Goal: Navigation & Orientation: Find specific page/section

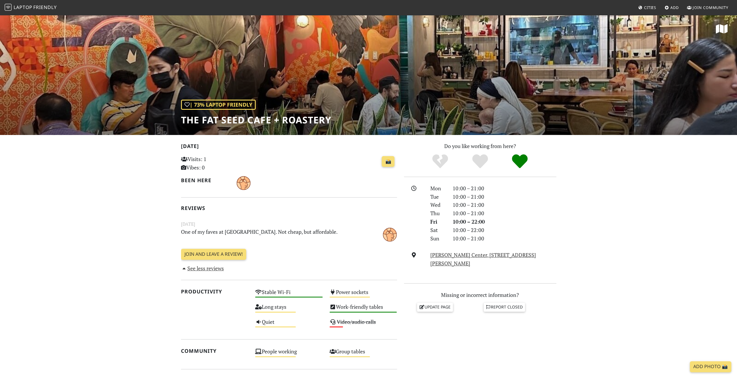
click at [26, 7] on span "Laptop" at bounding box center [23, 7] width 19 height 6
drag, startPoint x: 360, startPoint y: 193, endPoint x: 351, endPoint y: 191, distance: 9.5
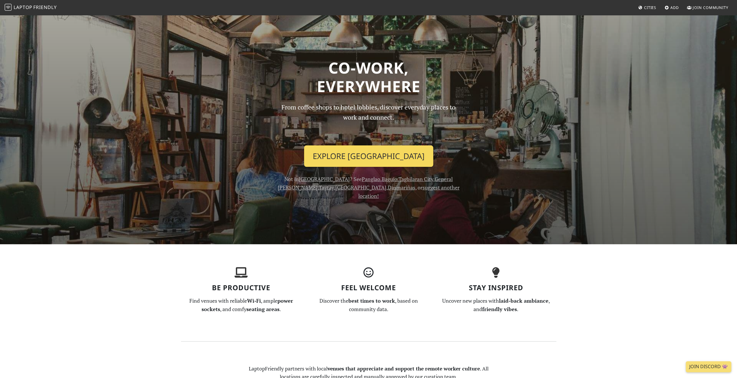
click at [361, 158] on link "Explore Manila" at bounding box center [368, 155] width 129 height 21
drag, startPoint x: 437, startPoint y: 206, endPoint x: 435, endPoint y: 204, distance: 3.1
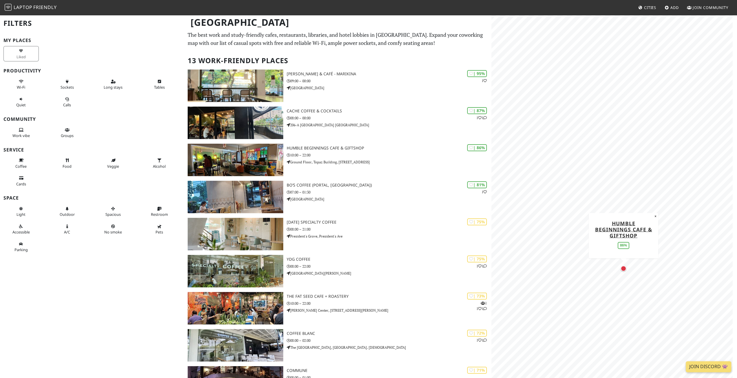
click at [623, 268] on div "Map marker" at bounding box center [623, 268] width 6 height 6
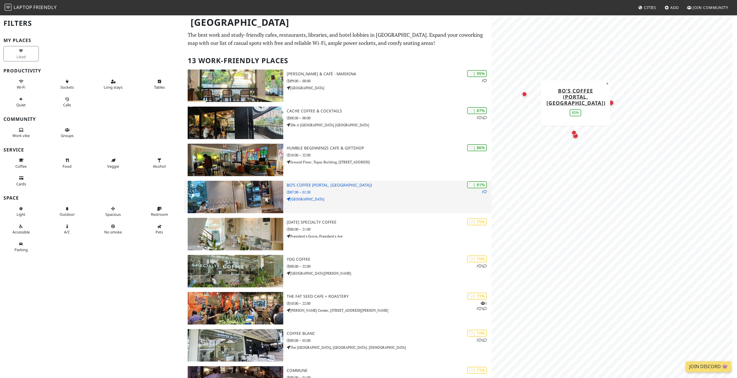
drag, startPoint x: 458, startPoint y: 208, endPoint x: 454, endPoint y: 206, distance: 4.9
